Goal: Task Accomplishment & Management: Manage account settings

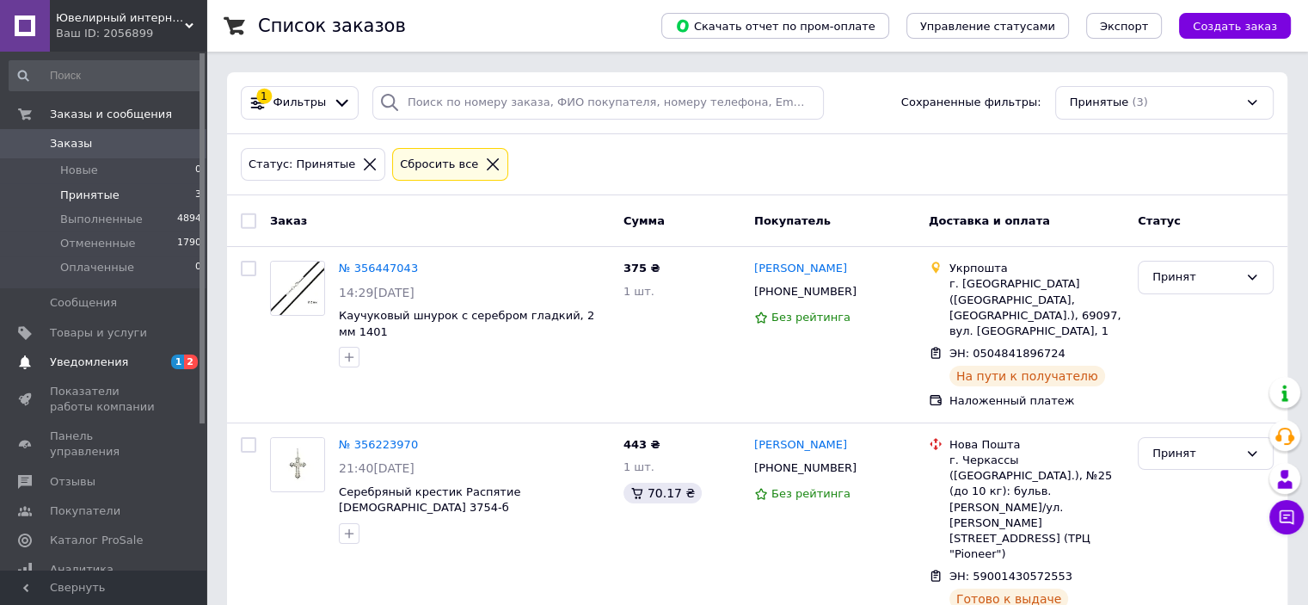
drag, startPoint x: 114, startPoint y: 364, endPoint x: 465, endPoint y: 283, distance: 361.0
click at [114, 364] on span "Уведомления" at bounding box center [89, 361] width 78 height 15
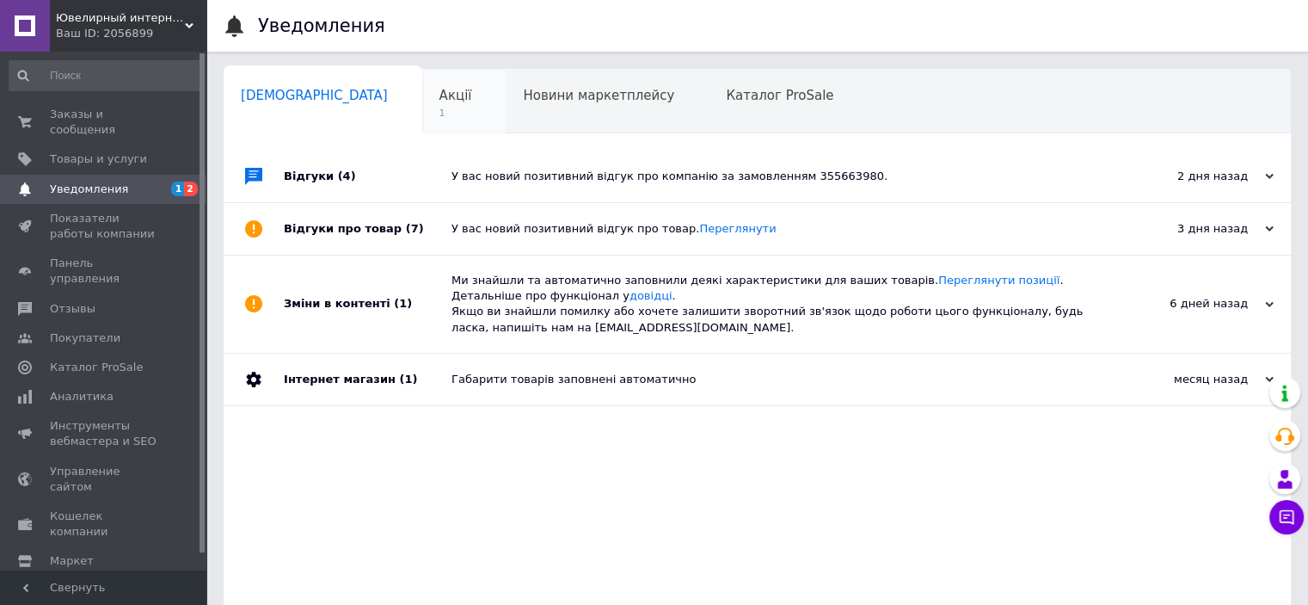
click at [440, 95] on span "Акції" at bounding box center [456, 95] width 33 height 15
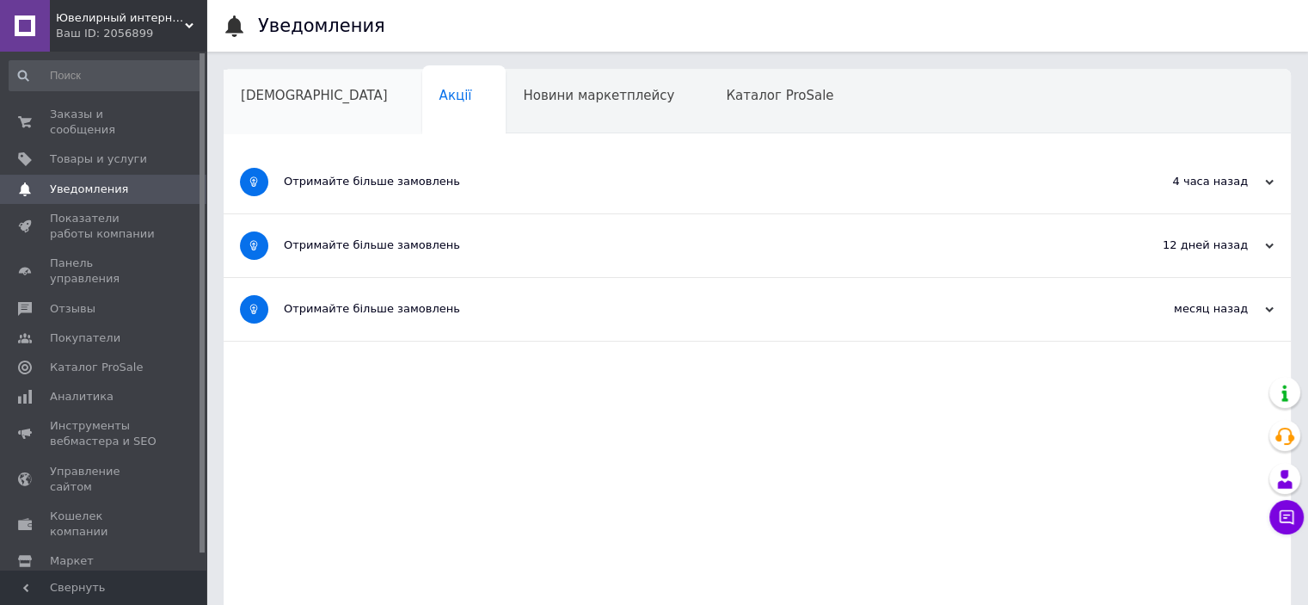
click at [310, 102] on span "[DEMOGRAPHIC_DATA]" at bounding box center [314, 95] width 147 height 15
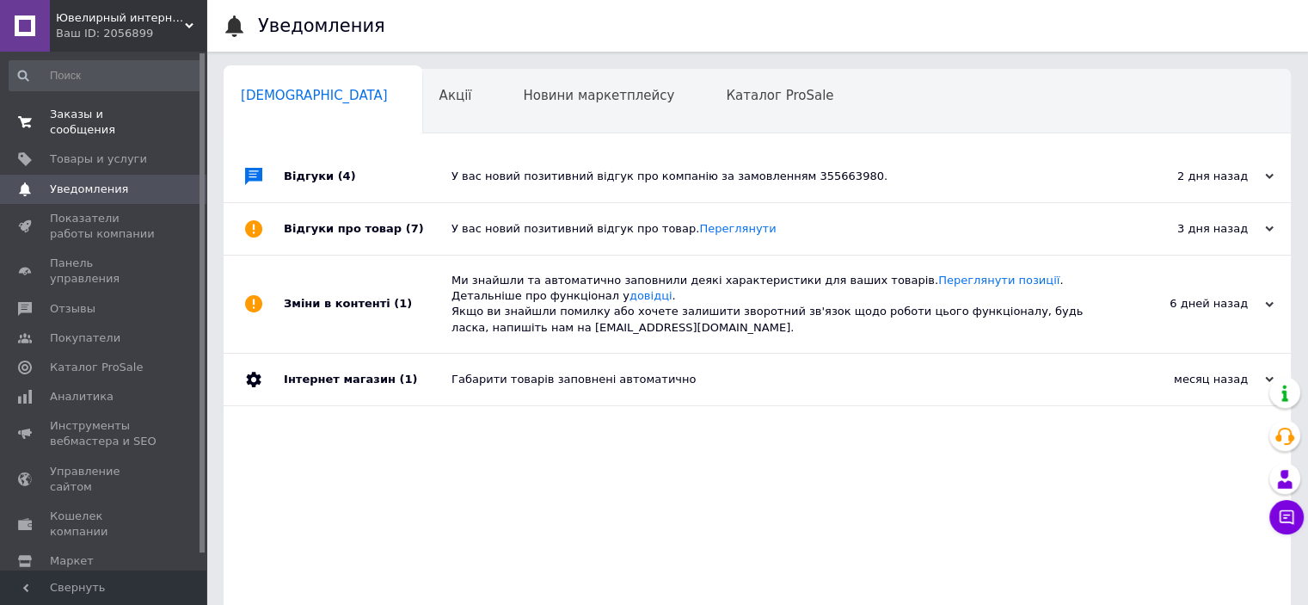
click at [162, 116] on span "0 0" at bounding box center [182, 122] width 47 height 31
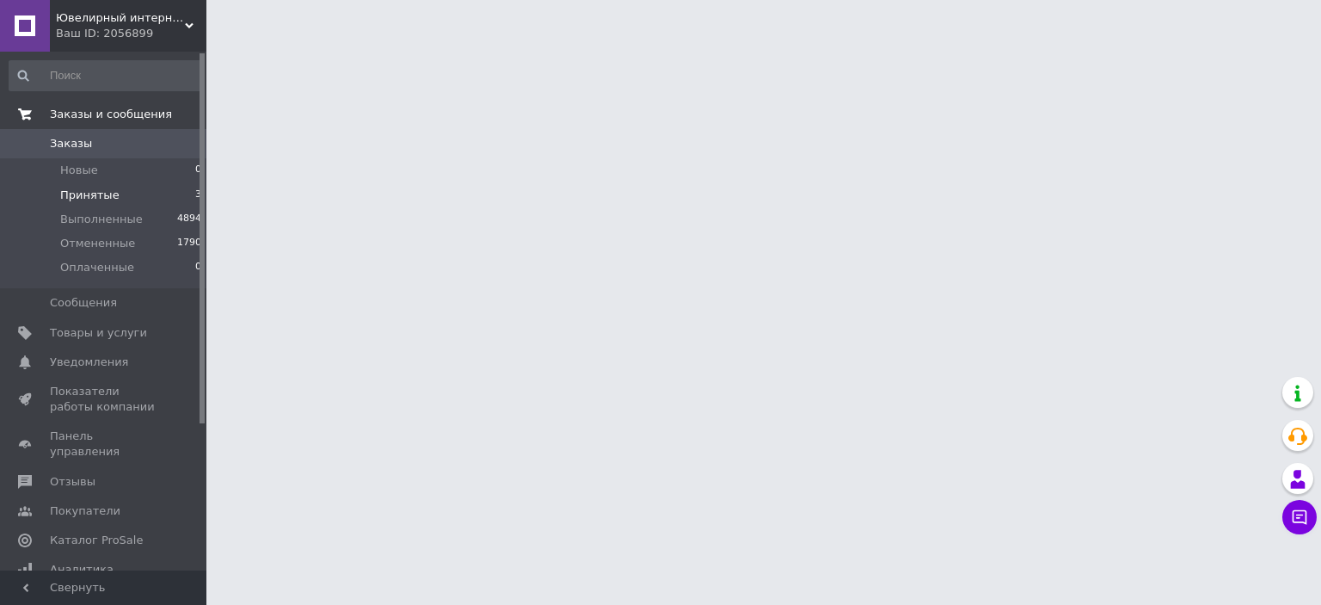
click at [104, 188] on span "Принятые" at bounding box center [89, 195] width 59 height 15
